Goal: Find specific page/section: Find specific page/section

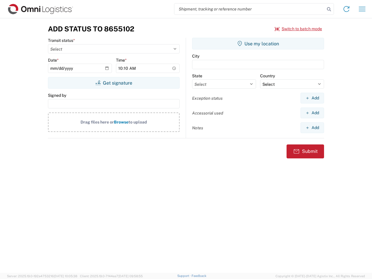
click at [250, 9] on input "search" at bounding box center [249, 8] width 151 height 11
click at [329, 9] on icon at bounding box center [329, 9] width 8 height 8
click at [347, 9] on icon at bounding box center [346, 8] width 9 height 9
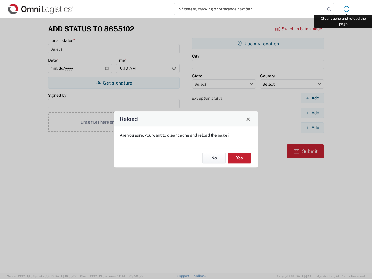
click at [362, 9] on div "Reload Are you sure, you want to clear cache and reload the page? No Yes" at bounding box center [186, 139] width 372 height 279
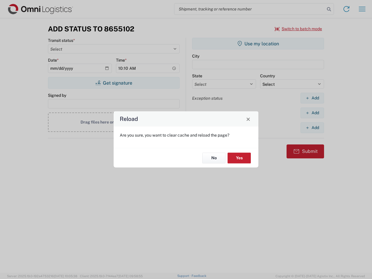
click at [299, 29] on div "Reload Are you sure, you want to clear cache and reload the page? No Yes" at bounding box center [186, 139] width 372 height 279
click at [114, 83] on div "Reload Are you sure, you want to clear cache and reload the page? No Yes" at bounding box center [186, 139] width 372 height 279
click at [258, 44] on div "Reload Are you sure, you want to clear cache and reload the page? No Yes" at bounding box center [186, 139] width 372 height 279
click at [312, 98] on div "Reload Are you sure, you want to clear cache and reload the page? No Yes" at bounding box center [186, 139] width 372 height 279
click at [312, 113] on div "Reload Are you sure, you want to clear cache and reload the page? No Yes" at bounding box center [186, 139] width 372 height 279
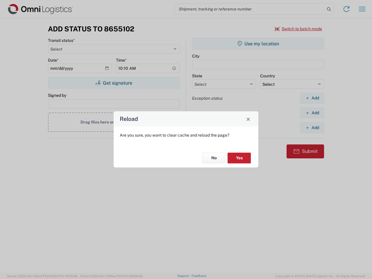
click at [312, 128] on div "Reload Are you sure, you want to clear cache and reload the page? No Yes" at bounding box center [186, 139] width 372 height 279
